Goal: Obtain resource: Obtain resource

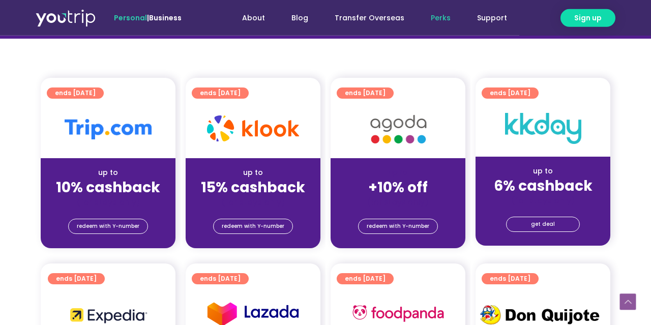
scroll to position [212, 0]
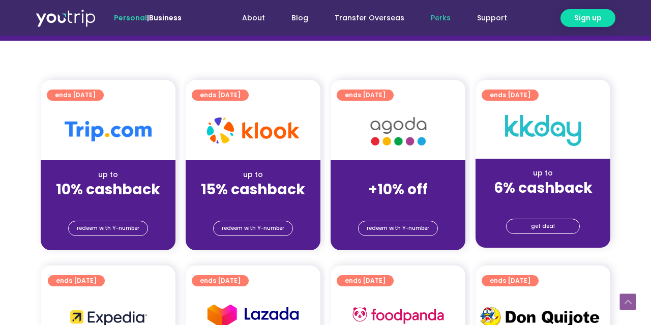
click at [241, 94] on span "ends [DATE]" at bounding box center [220, 95] width 41 height 11
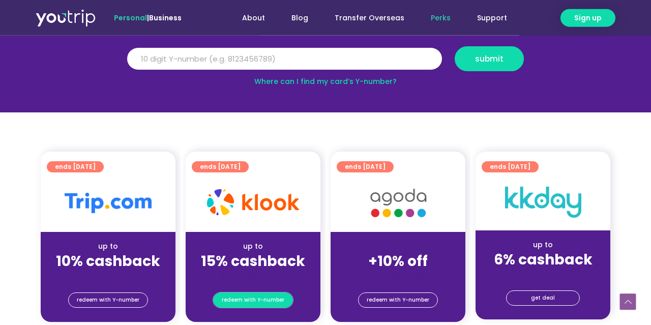
scroll to position [106, 0]
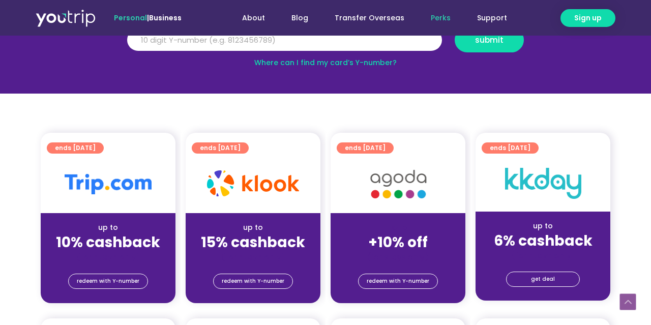
drag, startPoint x: 251, startPoint y: 197, endPoint x: 218, endPoint y: 155, distance: 53.6
click at [247, 196] on div at bounding box center [253, 184] width 135 height 58
click at [218, 154] on div "ends [DATE]" at bounding box center [256, 147] width 129 height 15
click at [225, 148] on span "ends [DATE]" at bounding box center [220, 147] width 41 height 11
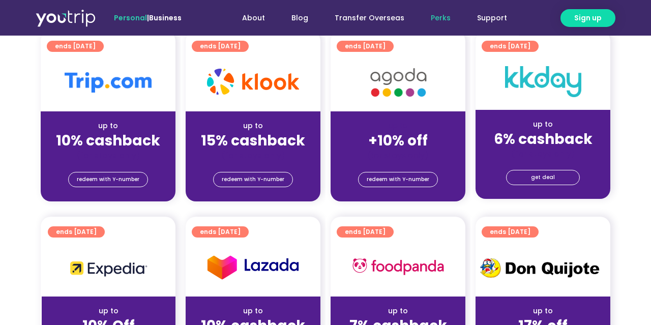
scroll to position [264, 0]
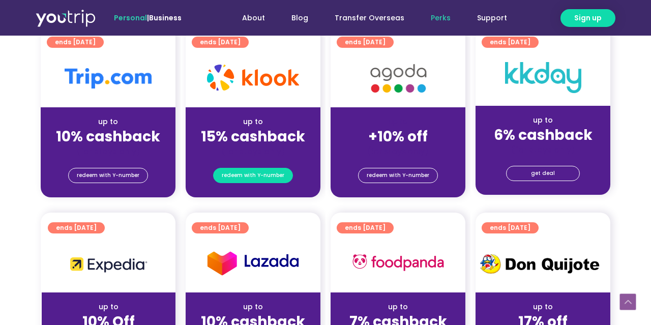
click at [274, 179] on span "redeem with Y-number" at bounding box center [253, 175] width 63 height 14
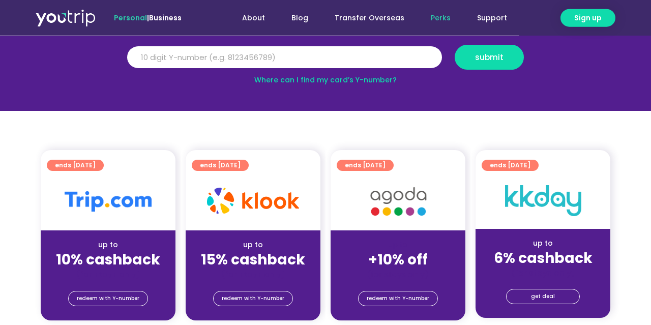
scroll to position [112, 0]
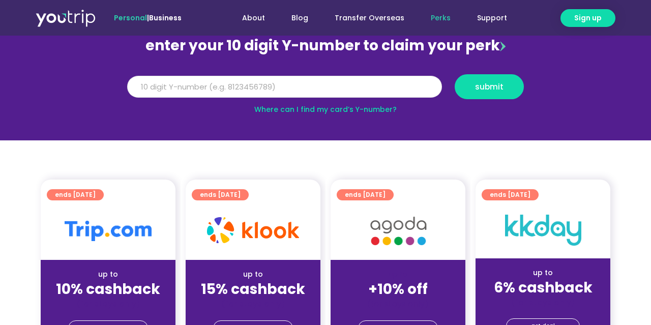
click at [344, 87] on input "Y Number" at bounding box center [284, 87] width 315 height 22
type input "8192554933"
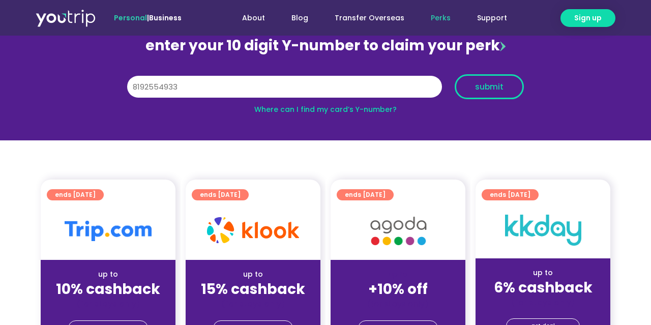
click at [485, 89] on span "submit" at bounding box center [489, 87] width 28 height 8
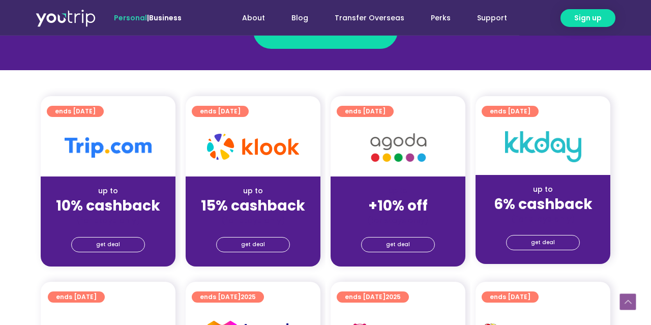
scroll to position [212, 0]
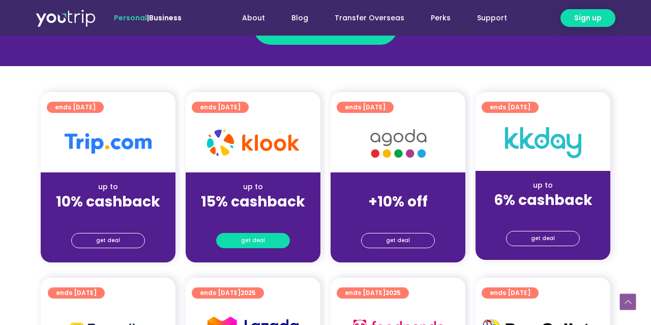
click at [252, 243] on span "get deal" at bounding box center [253, 240] width 24 height 14
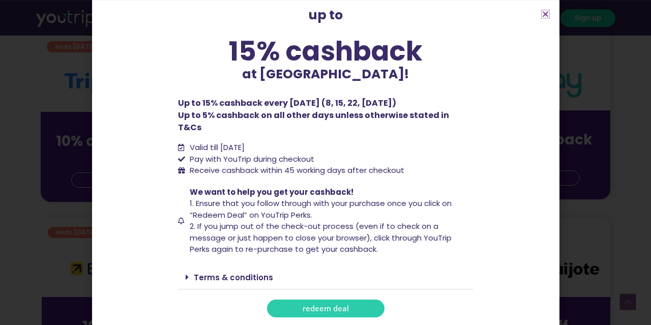
scroll to position [317, 0]
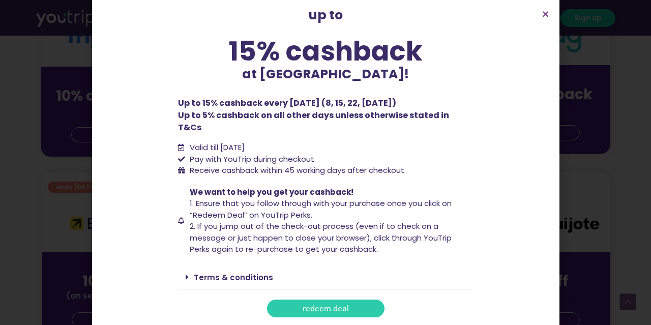
click at [255, 272] on link "Terms & conditions" at bounding box center [233, 277] width 79 height 11
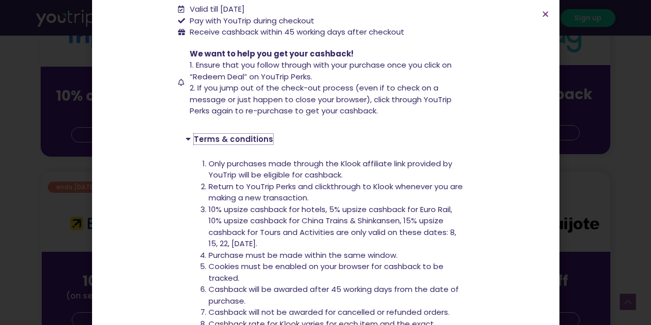
scroll to position [269, 0]
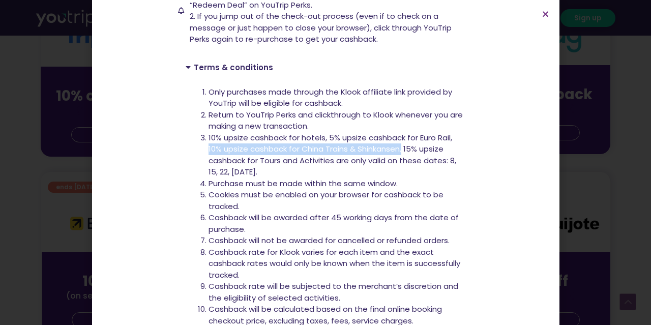
drag, startPoint x: 209, startPoint y: 141, endPoint x: 404, endPoint y: 140, distance: 195.3
click at [404, 140] on span "10% upsize cashback for hotels, 5% upsize cashback for Euro Rail, 10% upsize ca…" at bounding box center [333, 154] width 248 height 45
drag, startPoint x: 218, startPoint y: 158, endPoint x: 265, endPoint y: 155, distance: 47.4
click at [265, 155] on div "Only purchases made through the Klook affiliate link provided by YouTrip will b…" at bounding box center [325, 235] width 295 height 313
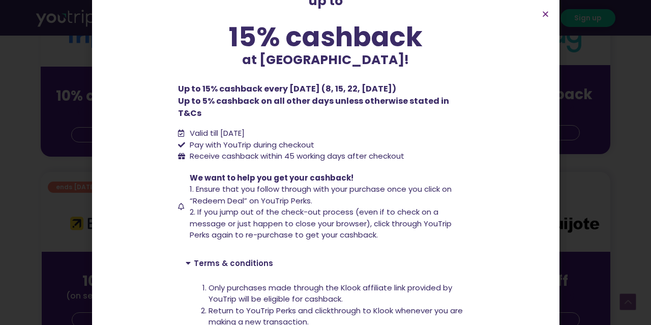
scroll to position [67, 0]
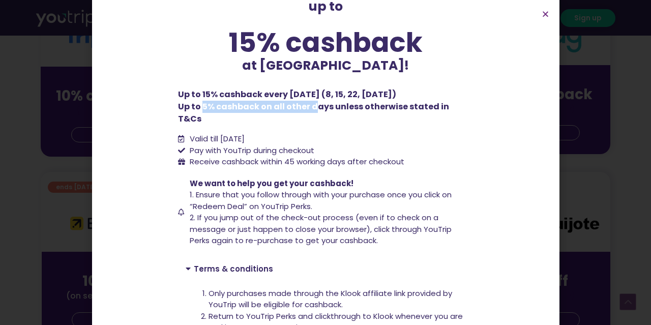
drag, startPoint x: 228, startPoint y: 108, endPoint x: 375, endPoint y: 108, distance: 147.0
click at [320, 110] on p "Up to 15% cashback every [DATE] (8, 15, 22, [DATE]) Up to 5% cashback on all ot…" at bounding box center [325, 106] width 295 height 37
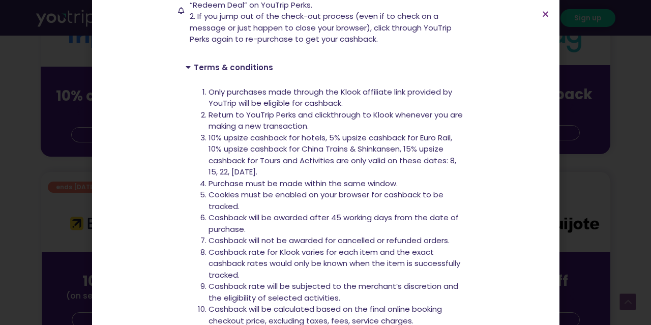
scroll to position [0, 0]
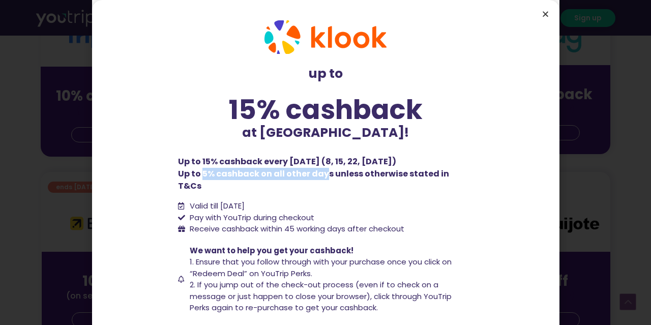
click at [543, 13] on icon "Close" at bounding box center [546, 14] width 8 height 8
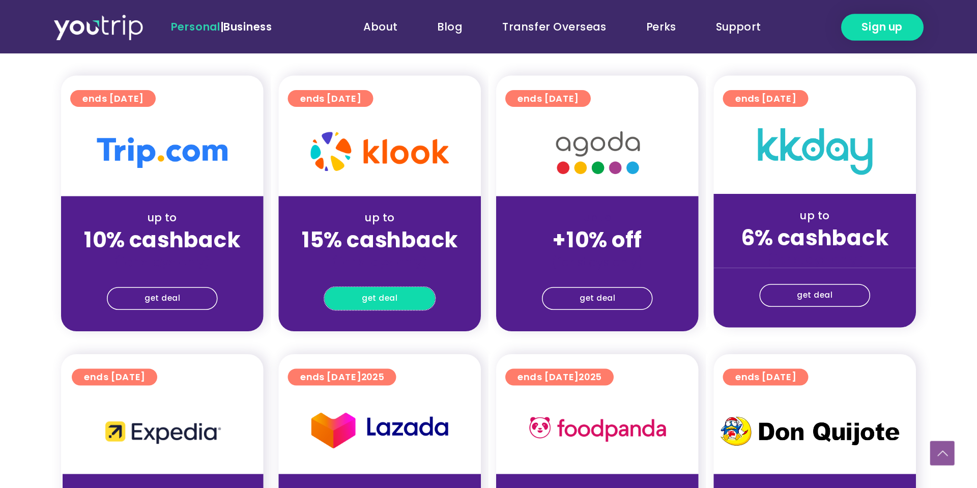
scroll to position [212, 0]
